Goal: Task Accomplishment & Management: Manage account settings

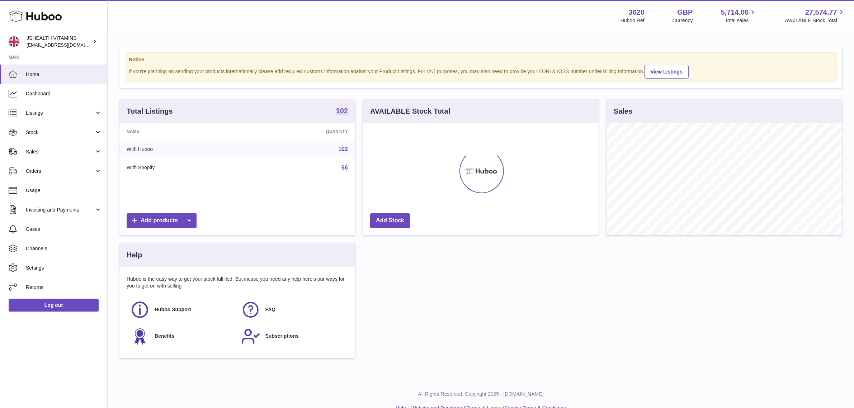
scroll to position [112, 236]
click at [62, 248] on span "Channels" at bounding box center [64, 248] width 76 height 7
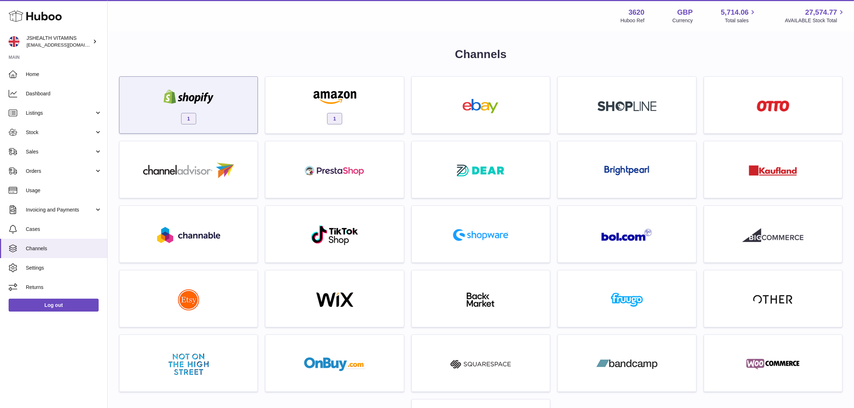
click at [237, 86] on div "1" at bounding box center [188, 107] width 131 height 46
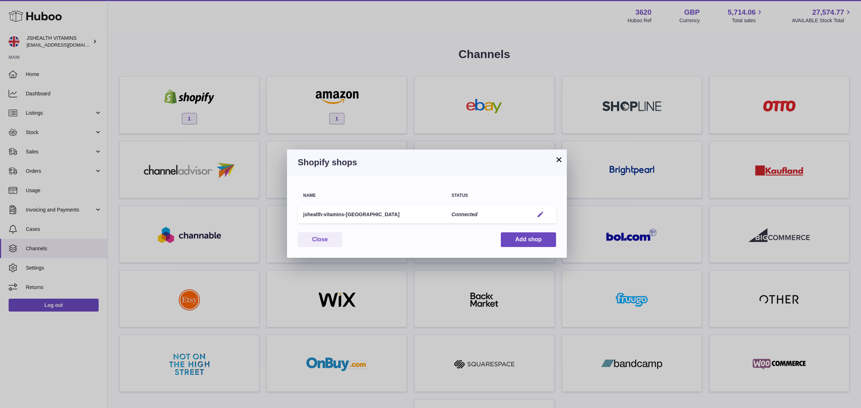
click at [540, 214] on em "button" at bounding box center [540, 215] width 8 height 8
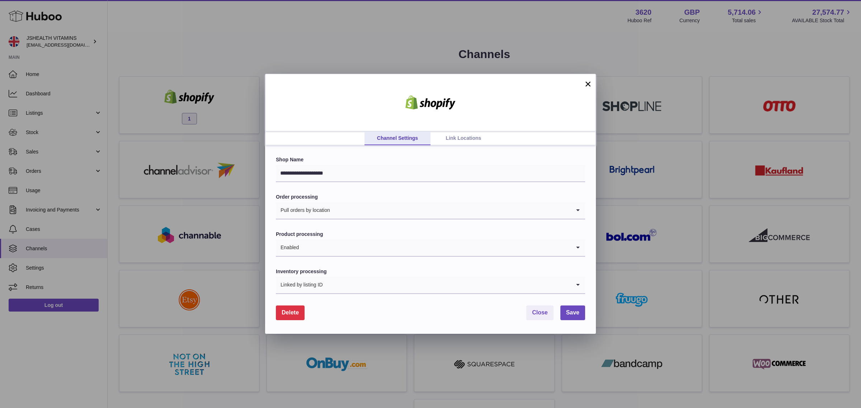
click at [474, 139] on link "Link Locations" at bounding box center [463, 139] width 66 height 14
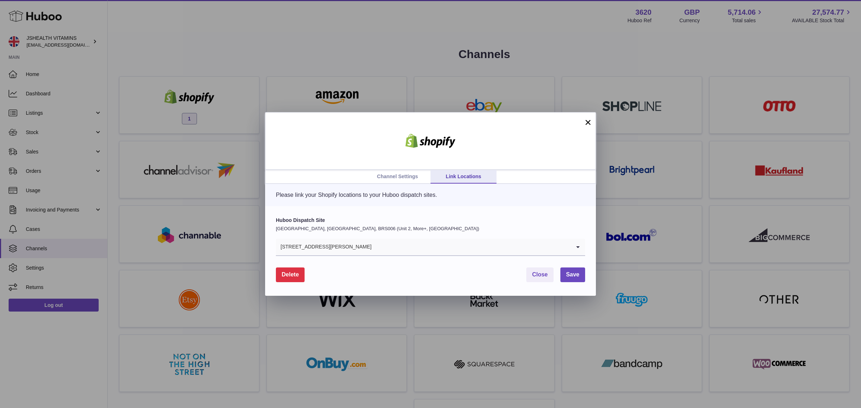
click at [392, 176] on link "Channel Settings" at bounding box center [397, 177] width 66 height 14
